Goal: Transaction & Acquisition: Download file/media

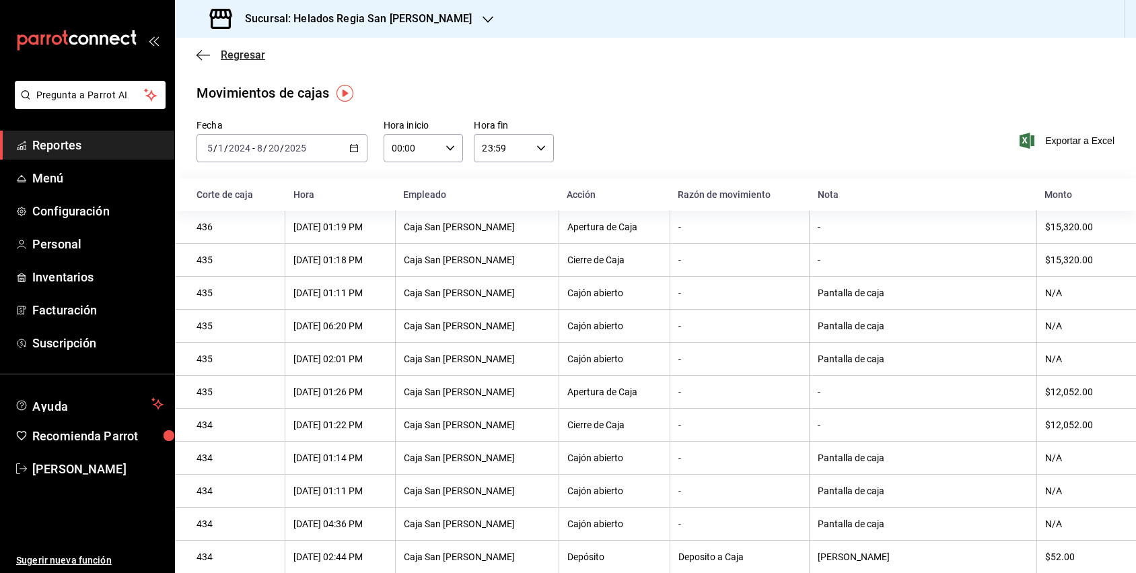
click at [203, 53] on icon "button" at bounding box center [203, 55] width 13 height 12
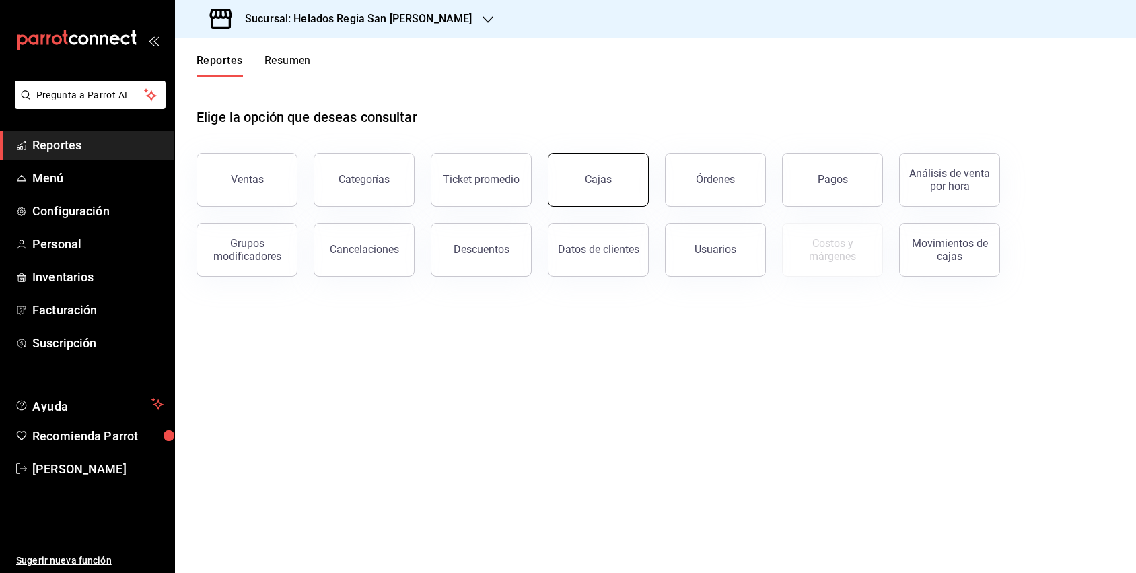
click at [629, 182] on button "Cajas" at bounding box center [598, 180] width 101 height 54
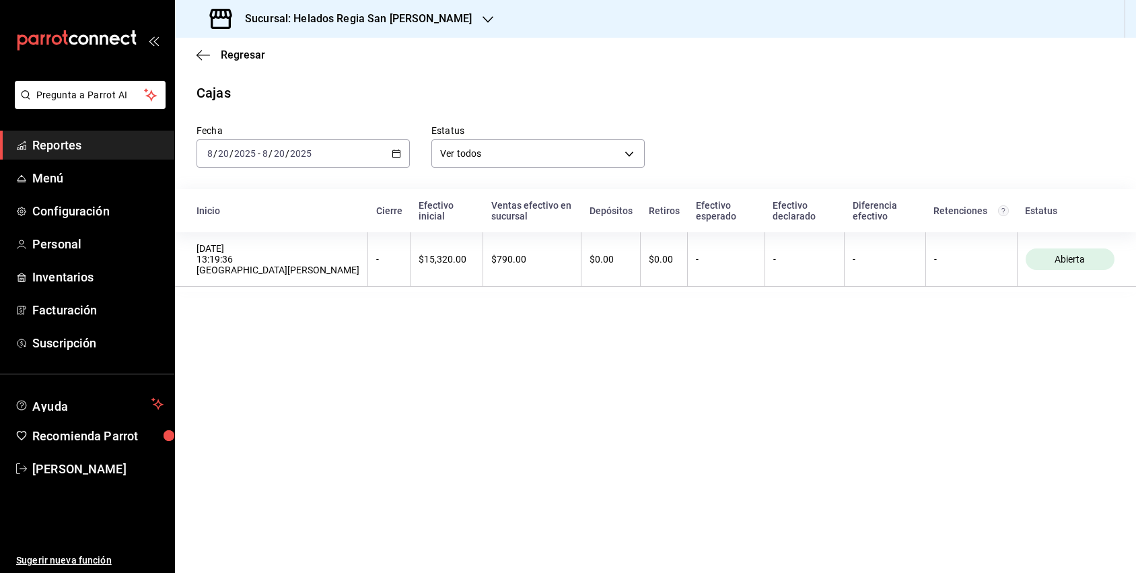
click at [398, 159] on div "[DATE] [DATE] - [DATE] [DATE]" at bounding box center [303, 153] width 213 height 28
click at [287, 349] on span "Rango de fechas" at bounding box center [260, 346] width 104 height 14
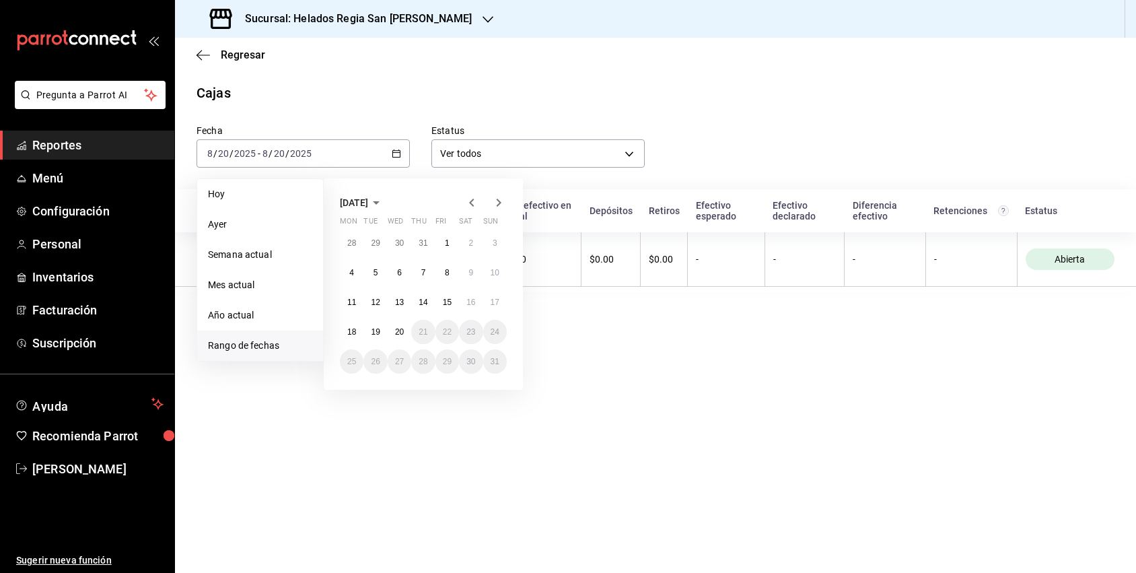
click at [368, 205] on span "[DATE]" at bounding box center [354, 202] width 28 height 11
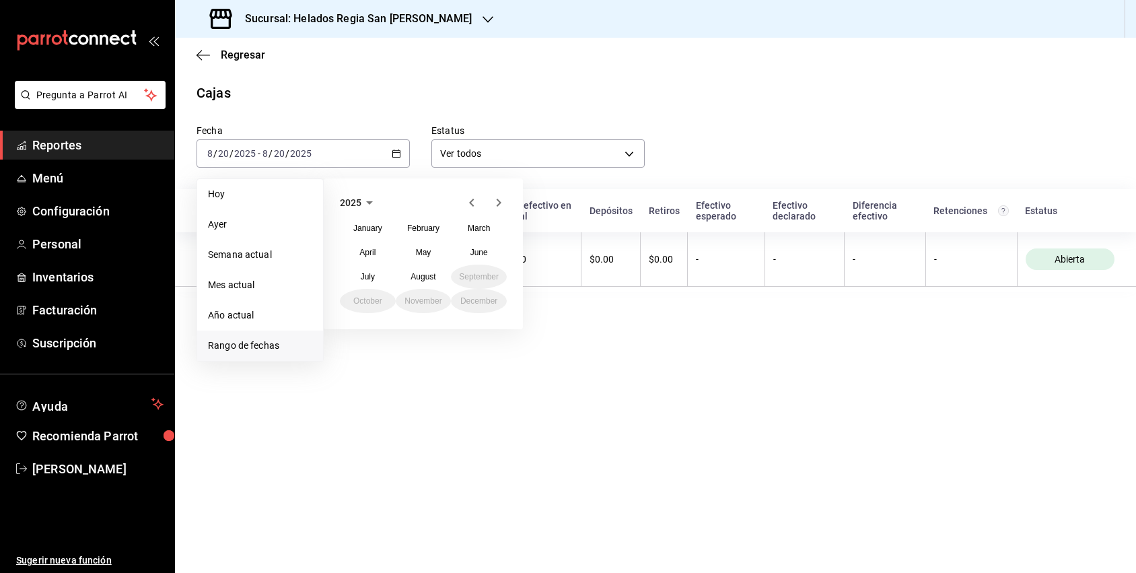
click at [372, 206] on icon "button" at bounding box center [369, 203] width 16 height 16
click at [377, 250] on button "2024" at bounding box center [368, 252] width 56 height 24
click at [375, 229] on abbr "January" at bounding box center [367, 227] width 29 height 9
click at [355, 242] on button "1" at bounding box center [352, 243] width 24 height 24
click at [384, 205] on icon "button" at bounding box center [376, 203] width 16 height 16
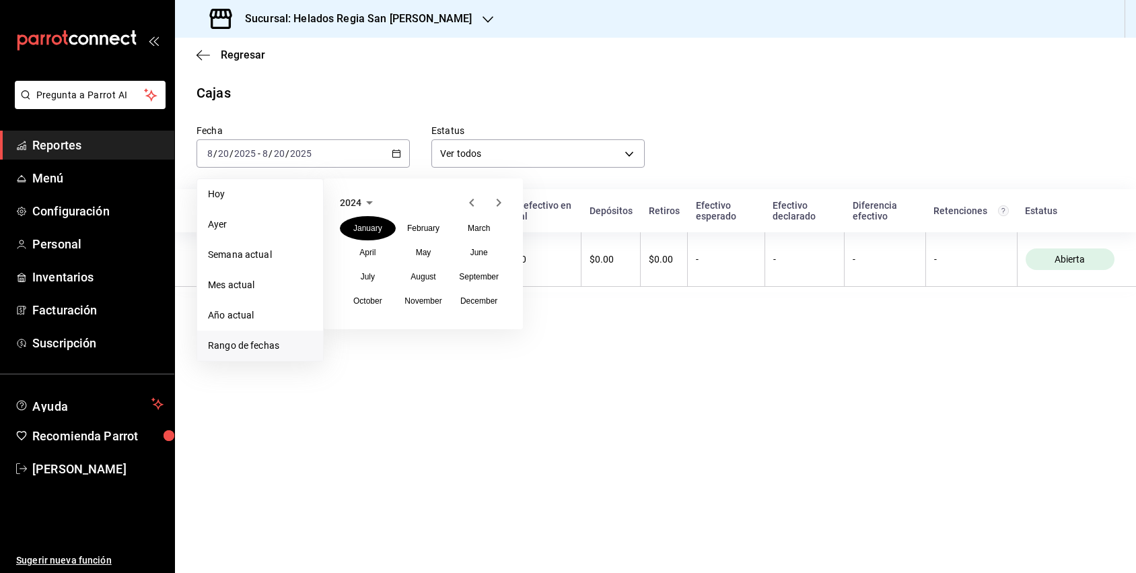
click at [499, 202] on icon "button" at bounding box center [499, 203] width 16 height 16
click at [431, 281] on abbr "August" at bounding box center [423, 276] width 25 height 9
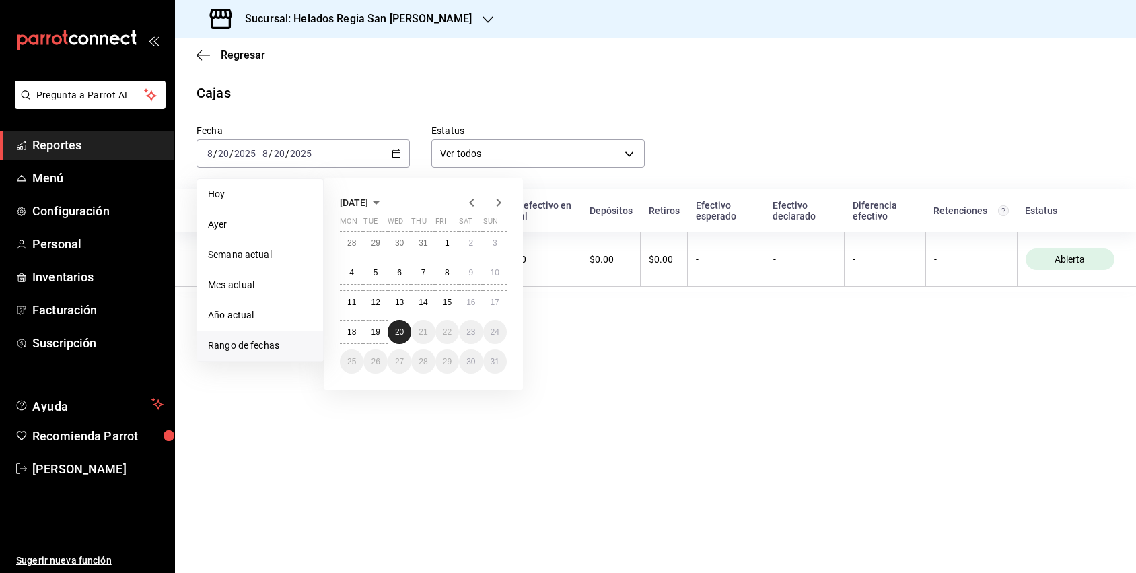
click at [396, 334] on abbr "20" at bounding box center [399, 331] width 9 height 9
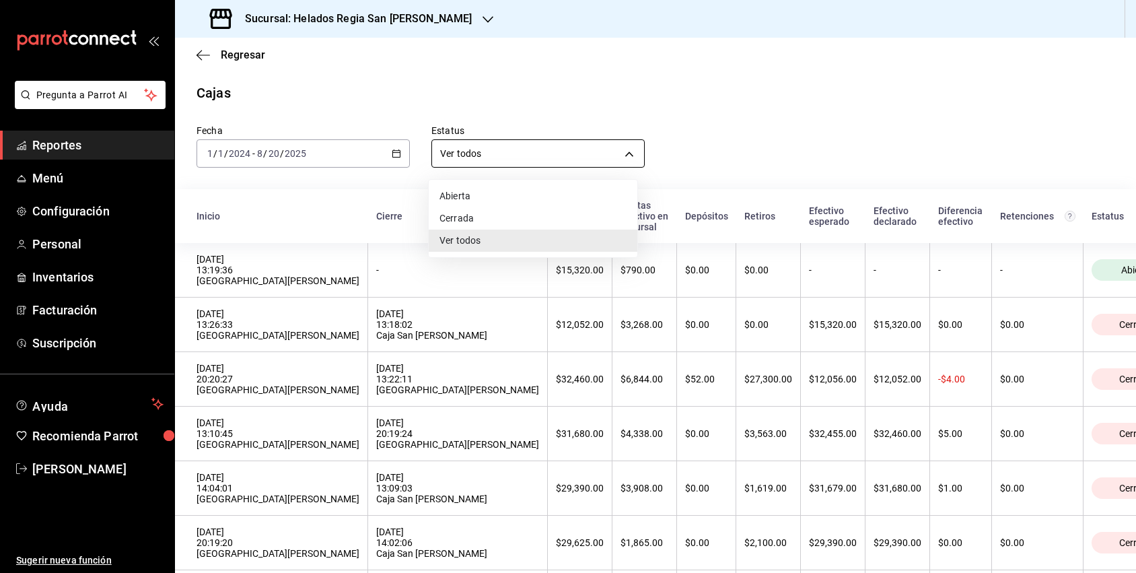
click at [516, 156] on body "Pregunta a Parrot AI Reportes Menú Configuración Personal Inventarios Facturaci…" at bounding box center [568, 286] width 1136 height 573
click at [516, 156] on div at bounding box center [568, 286] width 1136 height 573
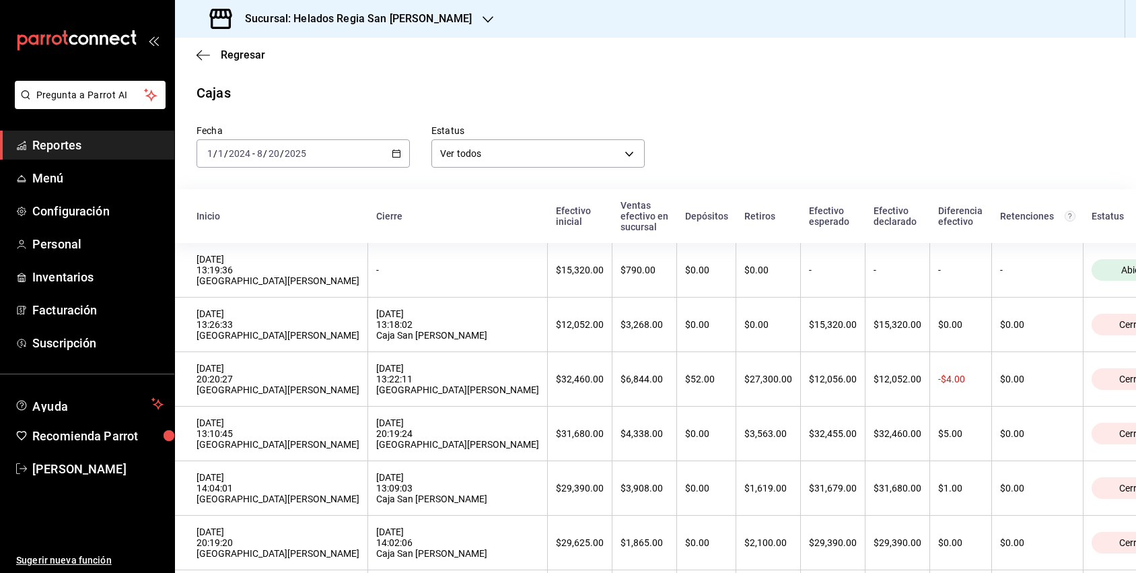
click at [736, 121] on div "Fecha [DATE] [DATE] - [DATE] [DATE] Estatus Ver todos ALL" at bounding box center [645, 135] width 940 height 65
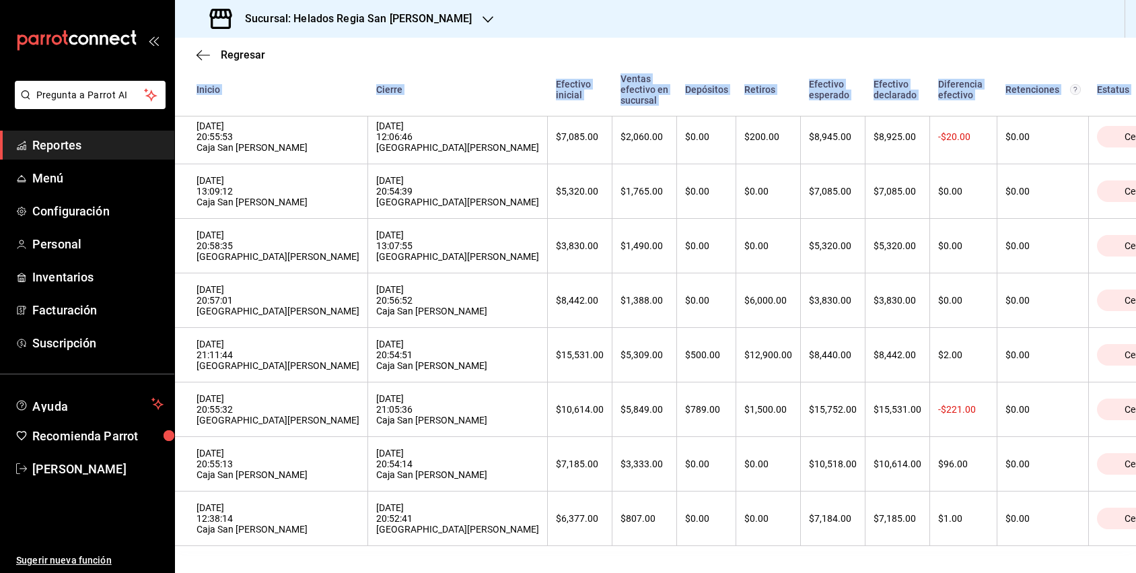
scroll to position [24233, 0]
drag, startPoint x: 193, startPoint y: 240, endPoint x: 1087, endPoint y: 555, distance: 948.2
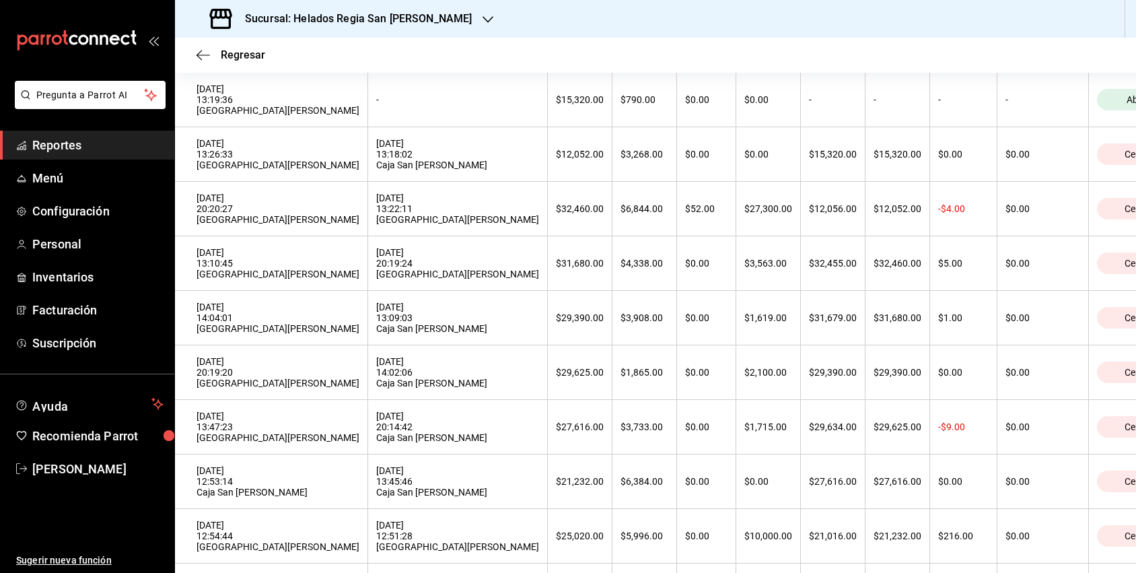
scroll to position [0, 0]
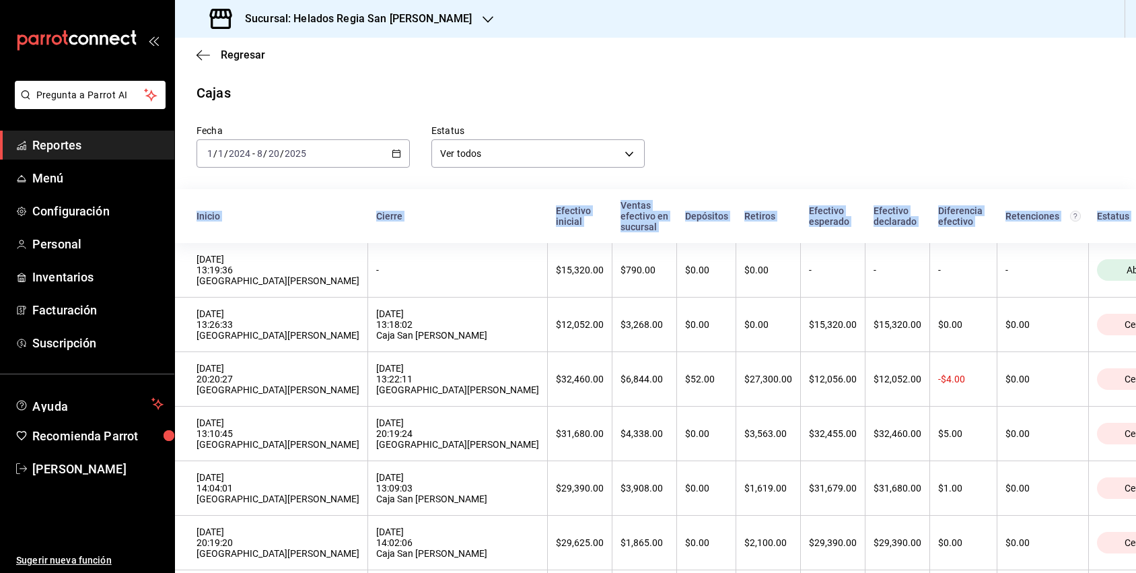
copy thead "Inicio Cierre Efectivo inicial Ventas efectivo en sucursal Depósitos Retiros Ef…"
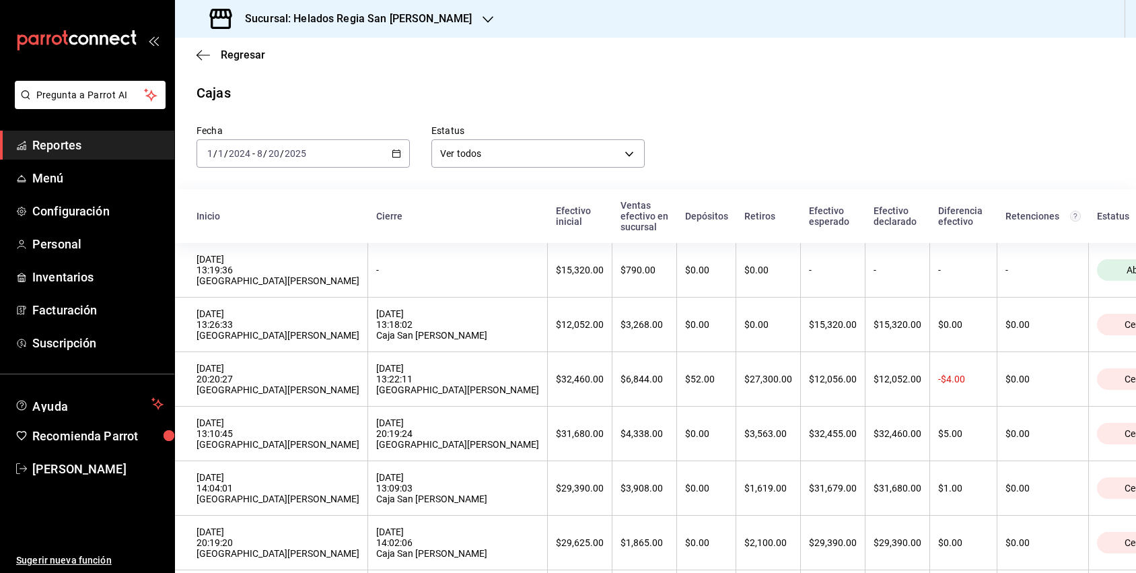
click at [750, 112] on div "Fecha [DATE] [DATE] - [DATE] [DATE] Estatus Ver todos ALL" at bounding box center [645, 135] width 940 height 65
click at [483, 17] on icon "button" at bounding box center [488, 19] width 11 height 11
click at [297, 91] on div "Helados Regia [PERSON_NAME]" at bounding box center [276, 88] width 180 height 14
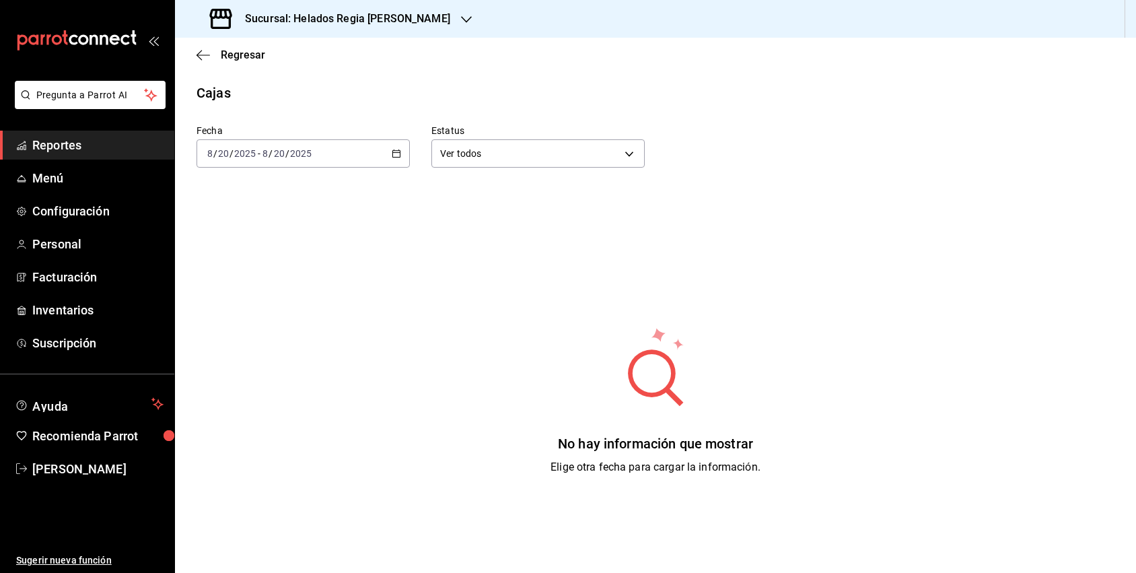
click at [395, 151] on \(Stroke\) "button" at bounding box center [396, 153] width 8 height 7
click at [271, 345] on span "Rango de fechas" at bounding box center [260, 346] width 104 height 14
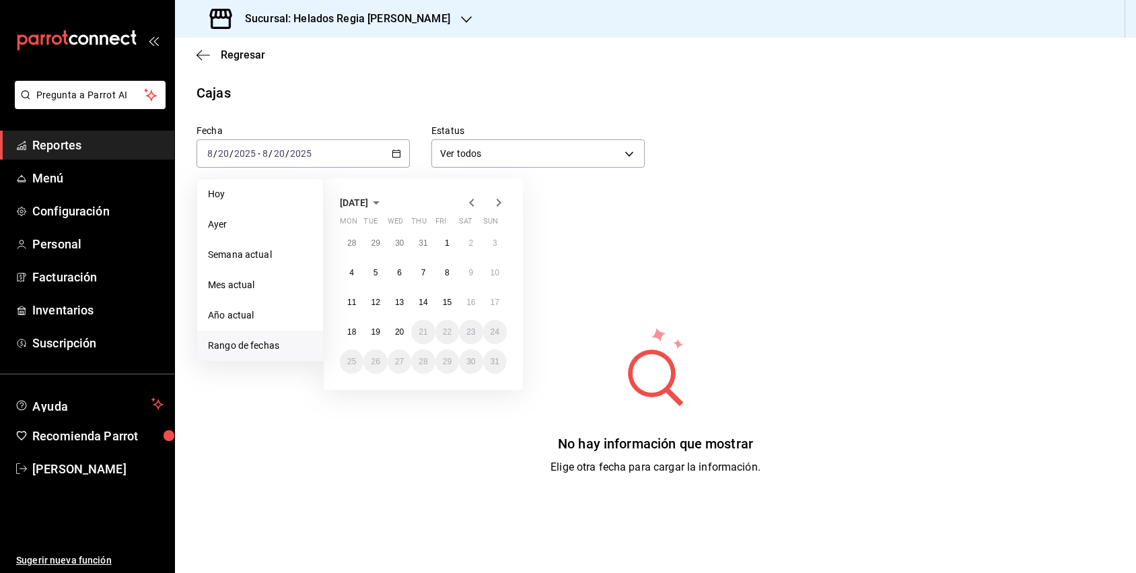
click at [368, 204] on span "[DATE]" at bounding box center [354, 202] width 28 height 11
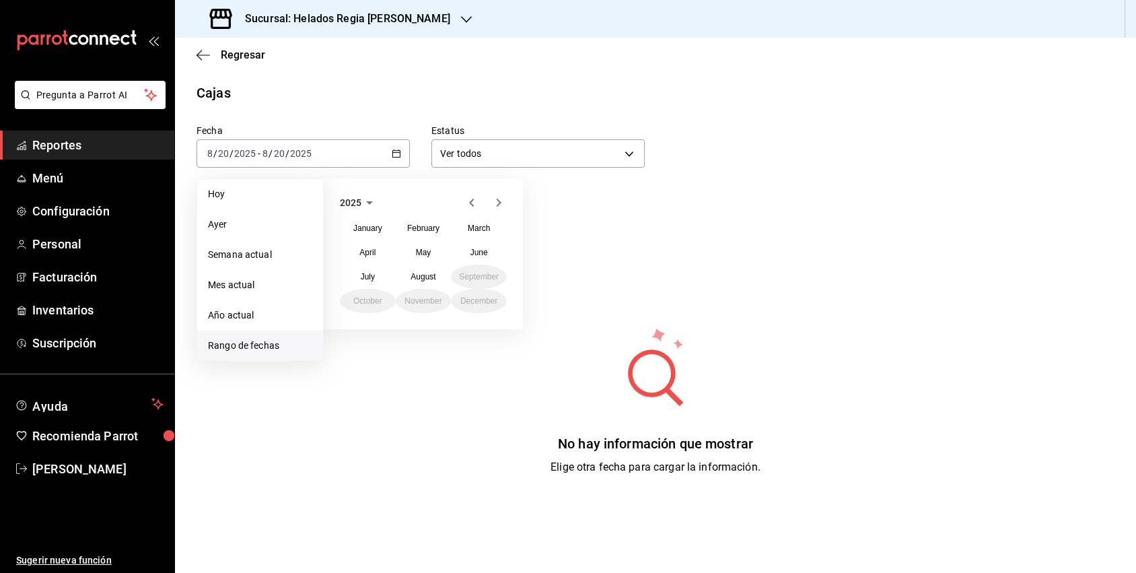
click at [371, 207] on icon "button" at bounding box center [369, 203] width 16 height 16
click at [370, 251] on button "2024" at bounding box center [368, 252] width 56 height 24
click at [415, 230] on abbr "February" at bounding box center [423, 227] width 32 height 9
click at [418, 240] on button "1" at bounding box center [423, 243] width 24 height 24
click at [495, 203] on icon "button" at bounding box center [499, 203] width 16 height 16
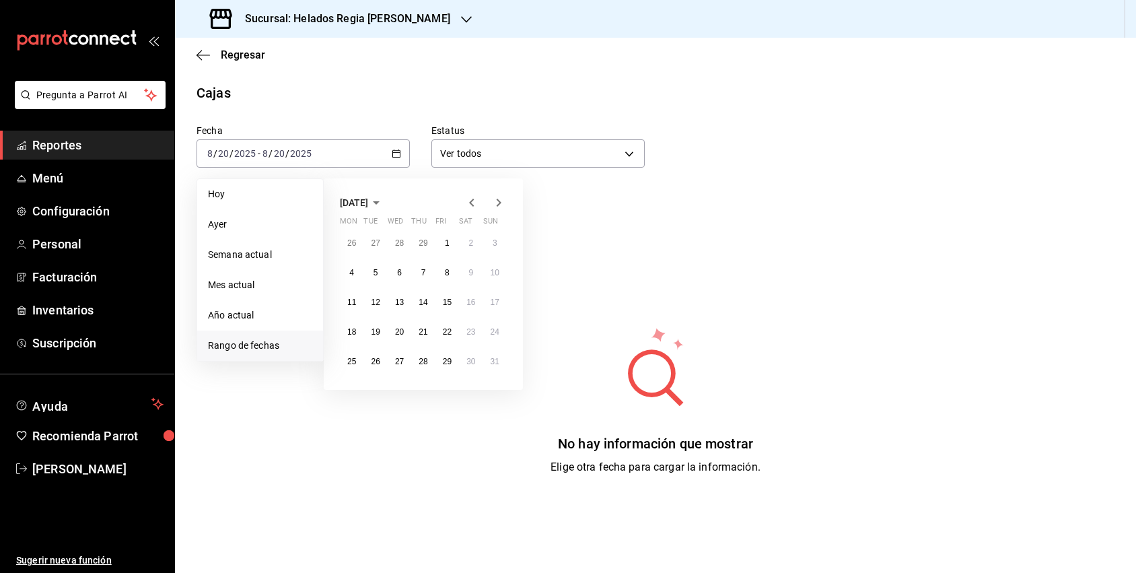
click at [380, 202] on icon "button" at bounding box center [376, 202] width 7 height 3
click at [493, 201] on icon "button" at bounding box center [499, 203] width 16 height 16
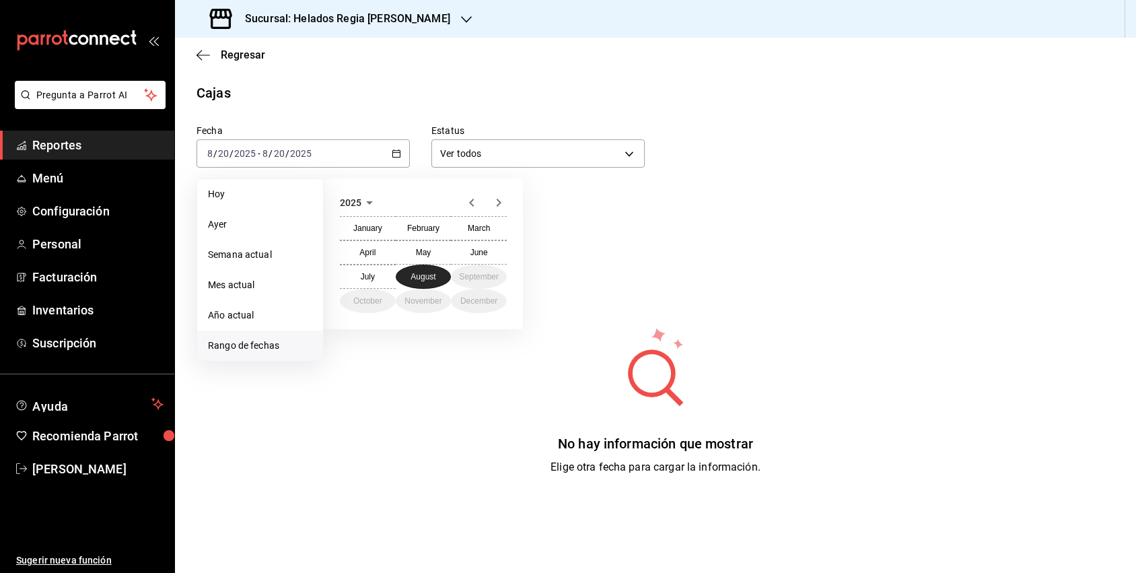
click at [433, 275] on abbr "August" at bounding box center [423, 276] width 25 height 9
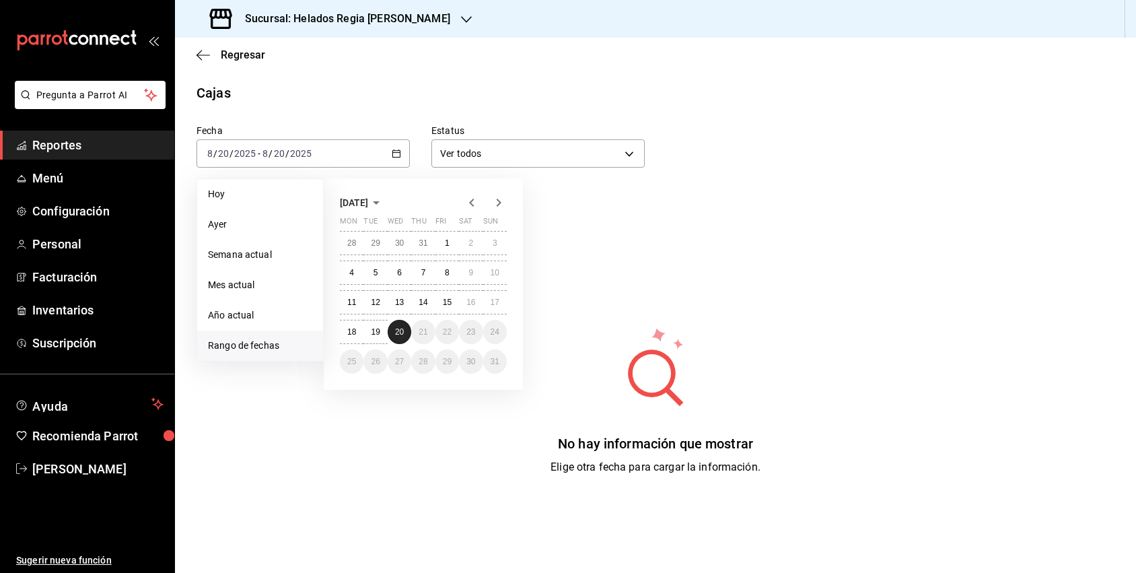
click at [404, 329] on abbr "20" at bounding box center [399, 331] width 9 height 9
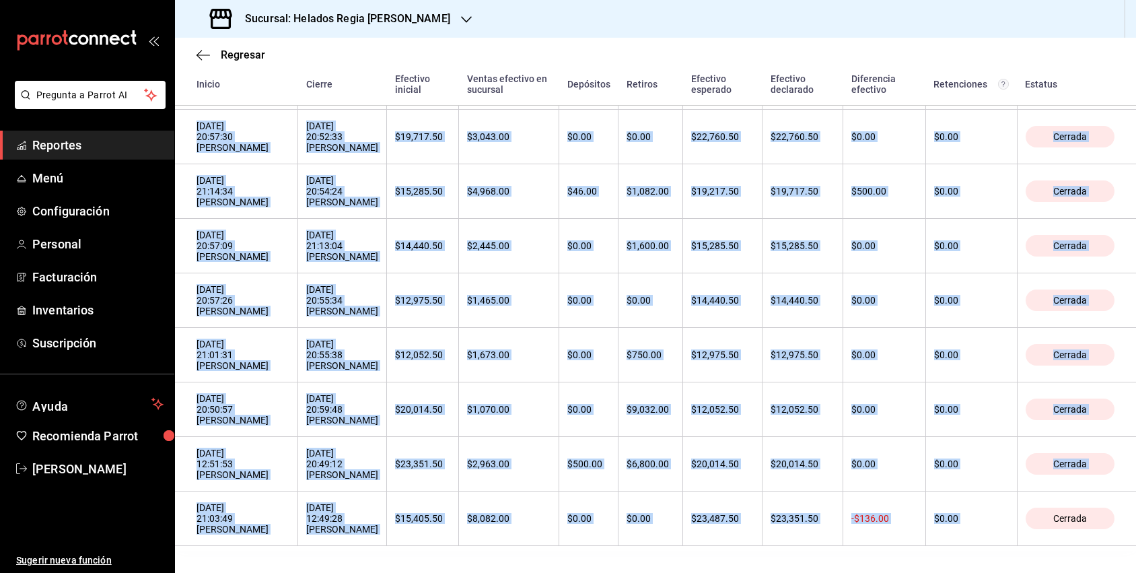
scroll to position [9948, 0]
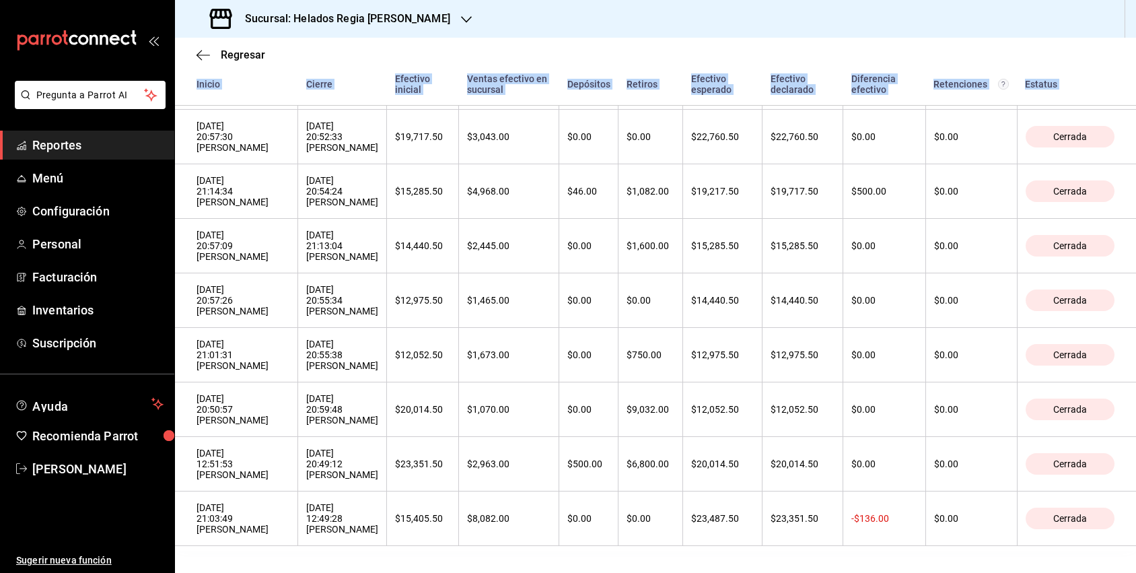
drag, startPoint x: 184, startPoint y: 241, endPoint x: 1096, endPoint y: 552, distance: 963.6
copy thead "Inicio Cierre Efectivo inicial Ventas efectivo en sucursal Depósitos Retiros Ef…"
click at [201, 53] on icon "button" at bounding box center [203, 55] width 13 height 12
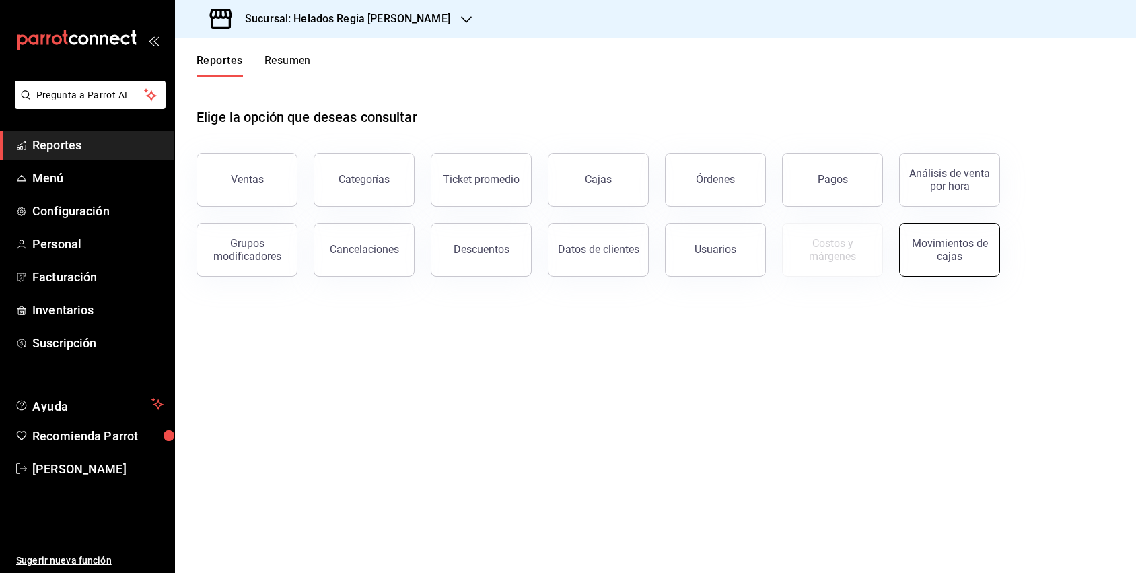
click at [915, 254] on div "Movimientos de cajas" at bounding box center [949, 250] width 83 height 26
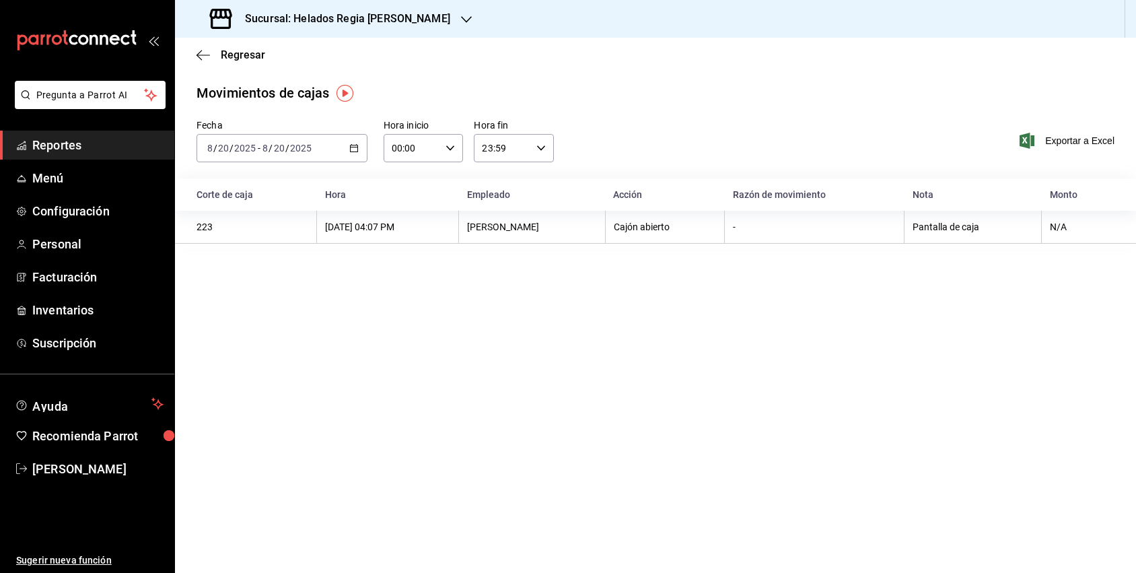
click at [353, 145] on icon "button" at bounding box center [353, 147] width 9 height 9
click at [250, 339] on span "Rango de fechas" at bounding box center [260, 340] width 104 height 14
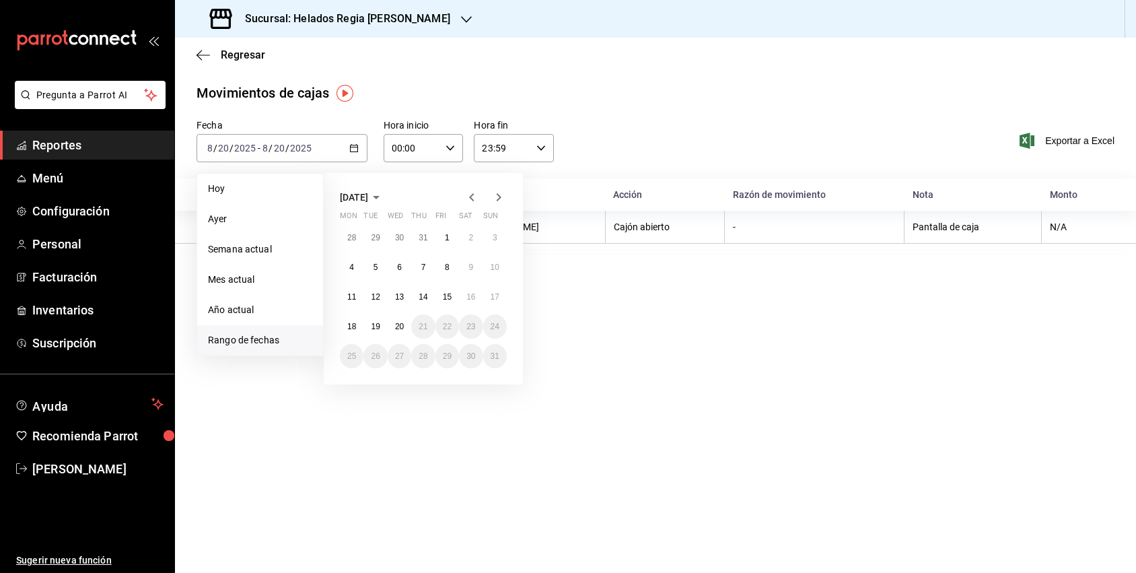
click at [368, 202] on span "[DATE]" at bounding box center [354, 197] width 28 height 11
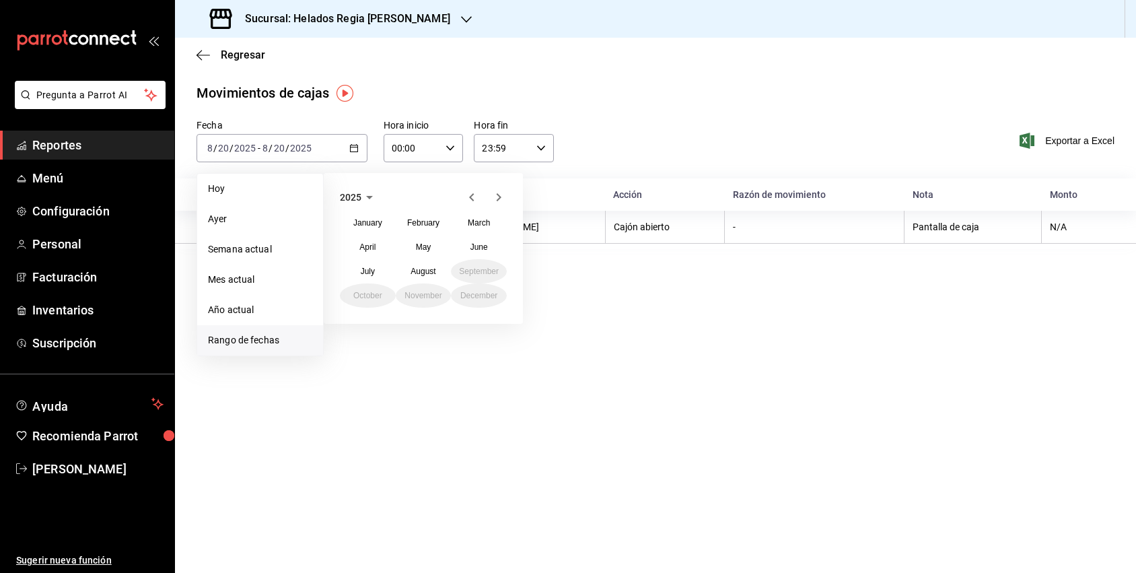
click at [365, 195] on icon "button" at bounding box center [369, 197] width 16 height 16
click at [381, 239] on button "2024" at bounding box center [368, 247] width 56 height 24
click at [412, 246] on button "May" at bounding box center [424, 247] width 56 height 24
click at [419, 351] on abbr "30" at bounding box center [423, 355] width 9 height 9
click at [368, 193] on span "[DATE]" at bounding box center [354, 197] width 28 height 11
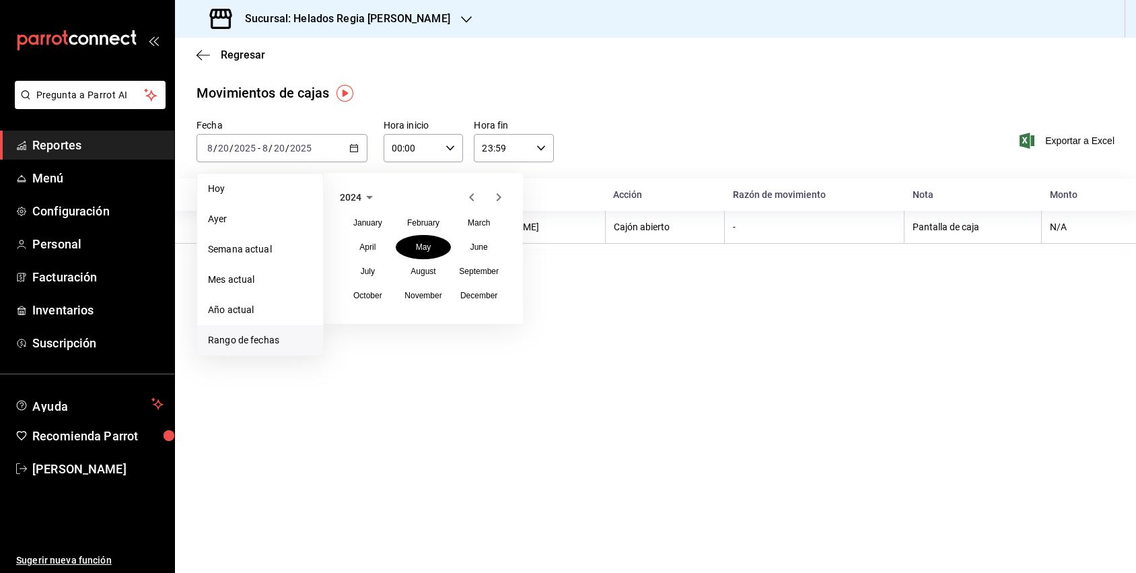
click at [363, 194] on icon "button" at bounding box center [369, 197] width 16 height 16
click at [419, 244] on button "2025" at bounding box center [424, 247] width 56 height 24
click at [421, 262] on button "August" at bounding box center [424, 271] width 56 height 24
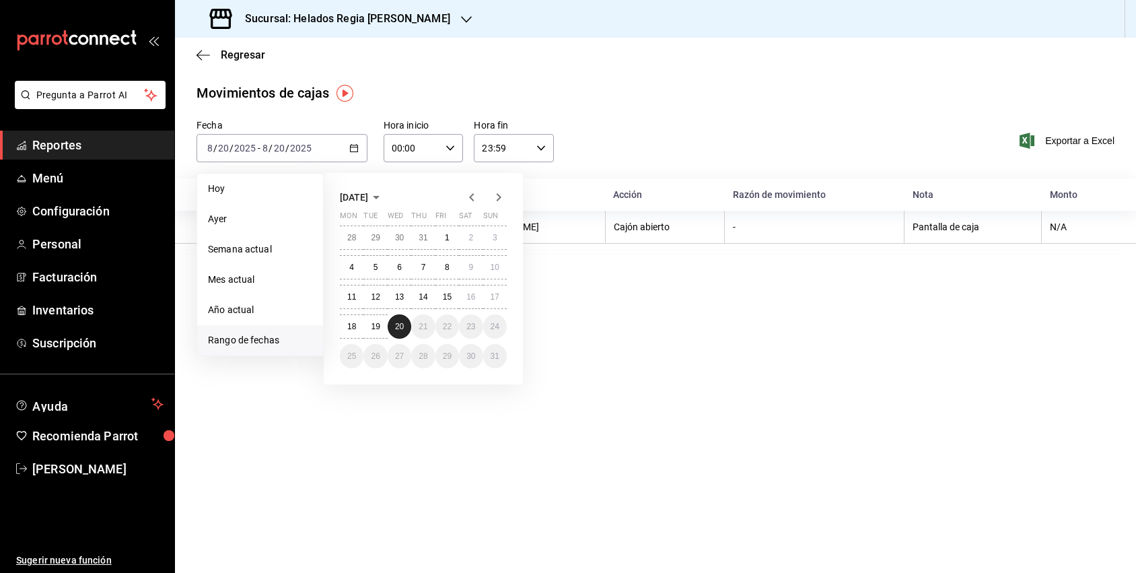
click at [397, 323] on abbr "20" at bounding box center [399, 326] width 9 height 9
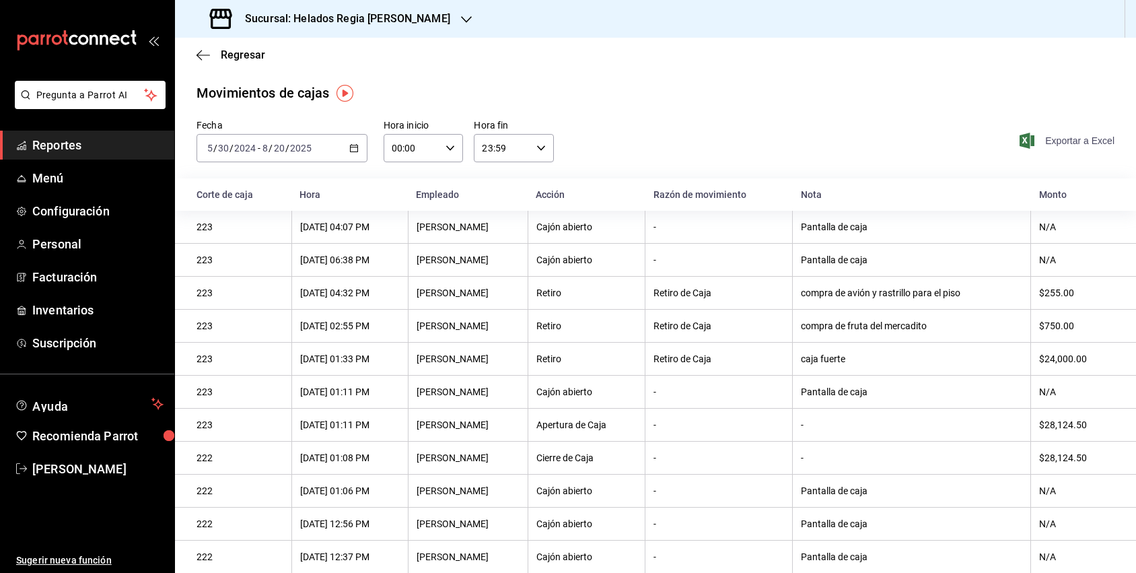
click at [1074, 143] on span "Exportar a Excel" at bounding box center [1068, 141] width 92 height 16
